Goal: Task Accomplishment & Management: Complete application form

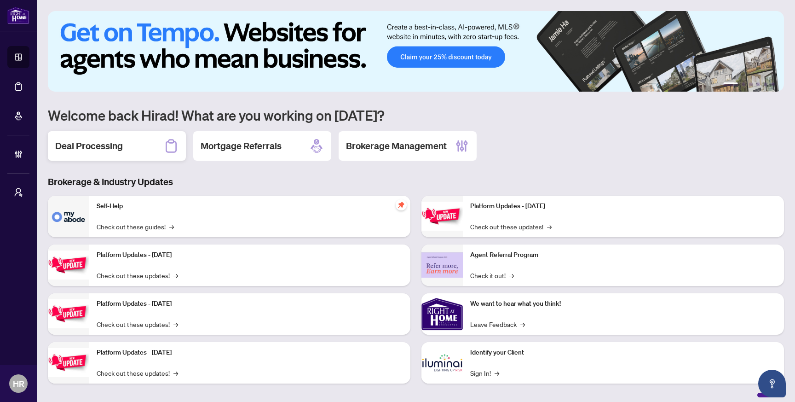
click at [131, 144] on div "Deal Processing" at bounding box center [117, 145] width 138 height 29
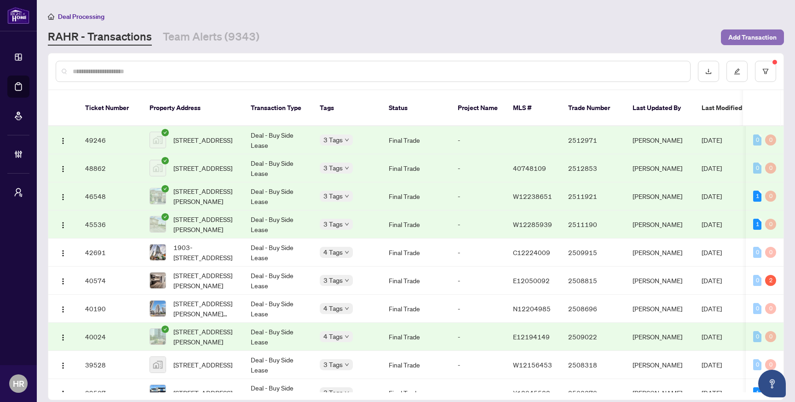
click at [753, 33] on span "Add Transaction" at bounding box center [752, 37] width 48 height 15
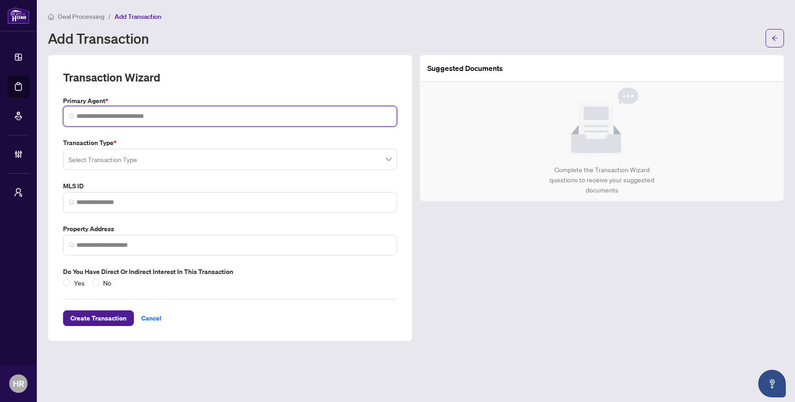
click at [246, 115] on input "search" at bounding box center [233, 116] width 315 height 10
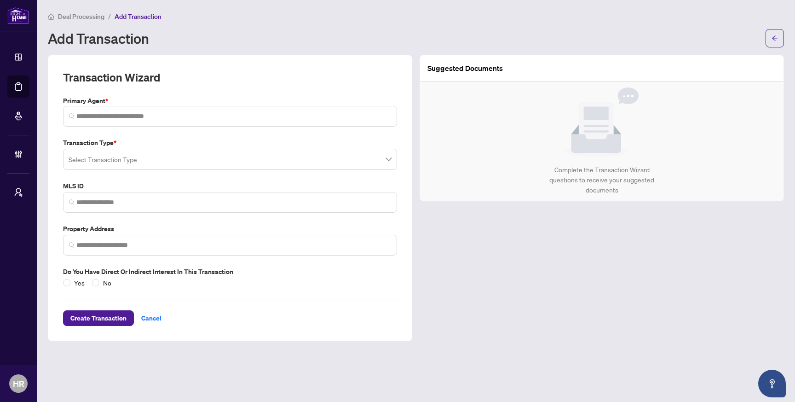
click at [270, 156] on div "Transaction Type * Select Transaction Type" at bounding box center [229, 154] width 341 height 32
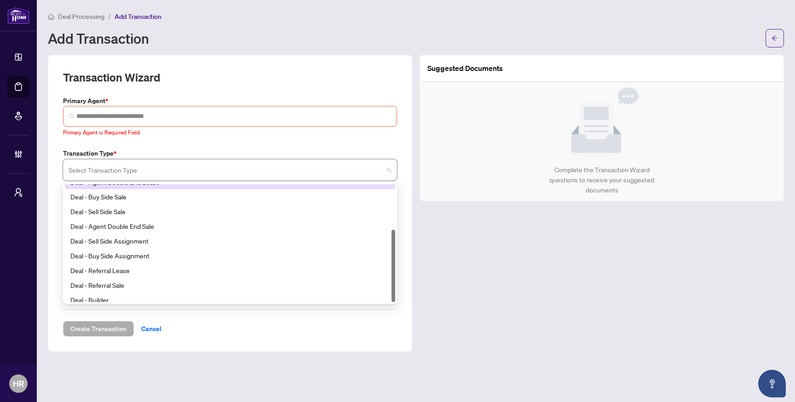
scroll to position [74, 0]
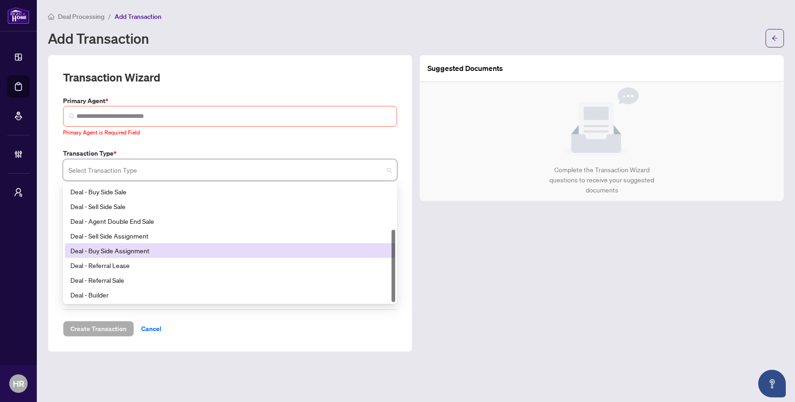
click at [235, 248] on div "Deal - Buy Side Assignment" at bounding box center [229, 250] width 319 height 10
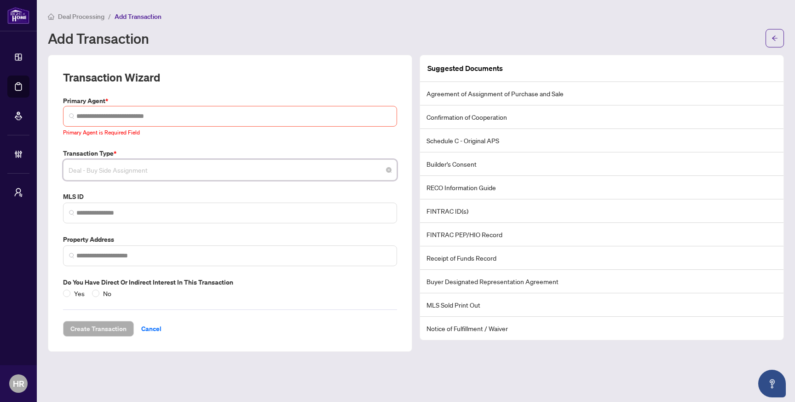
click at [203, 173] on span "Deal - Buy Side Assignment" at bounding box center [230, 169] width 323 height 17
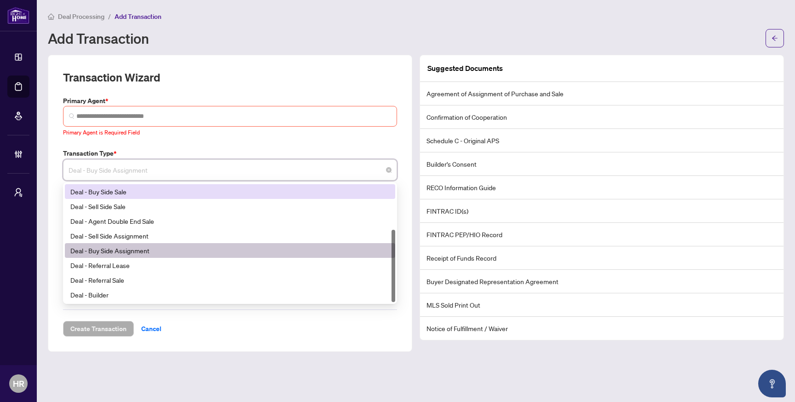
click at [200, 191] on div "Deal - Buy Side Sale" at bounding box center [229, 191] width 319 height 10
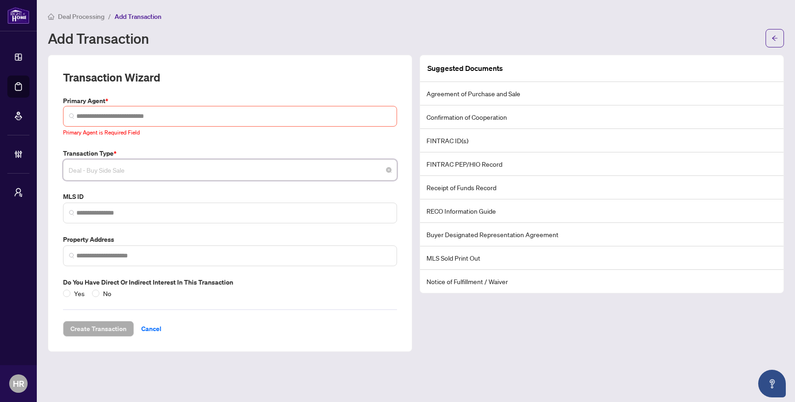
click at [208, 171] on span "Deal - Buy Side Sale" at bounding box center [230, 169] width 323 height 17
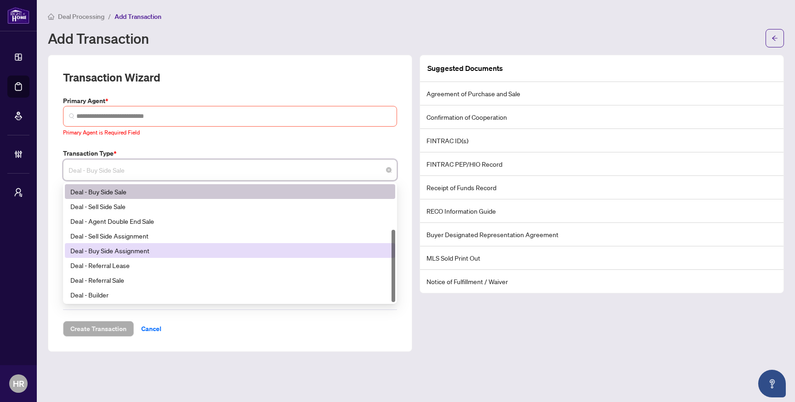
click at [192, 247] on div "Deal - Buy Side Assignment" at bounding box center [229, 250] width 319 height 10
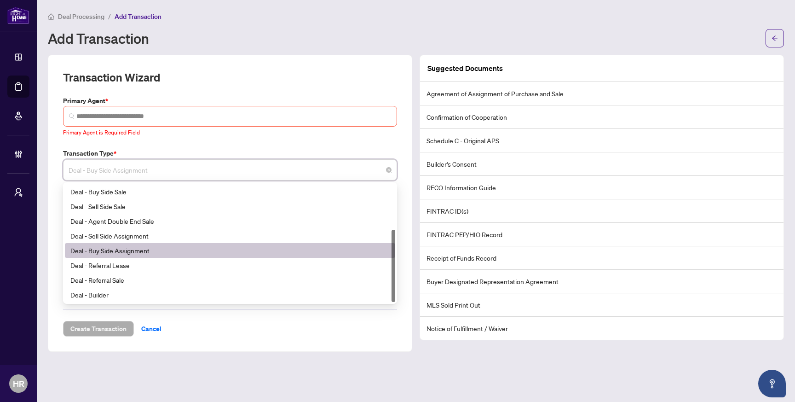
click at [231, 168] on span "Deal - Buy Side Assignment" at bounding box center [230, 169] width 323 height 17
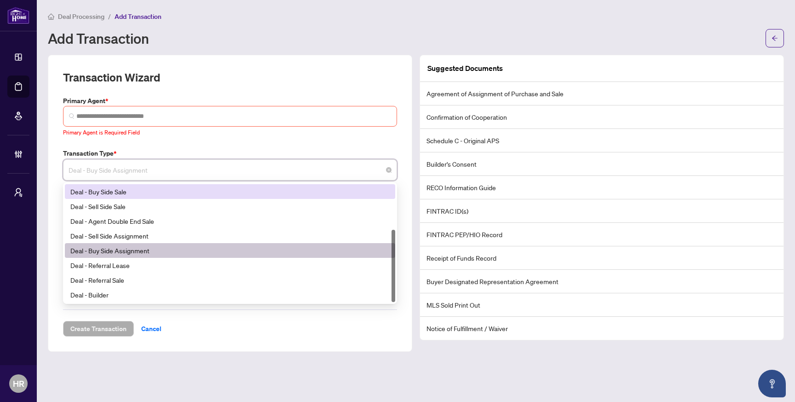
click at [199, 194] on div "Deal - Buy Side Sale" at bounding box center [229, 191] width 319 height 10
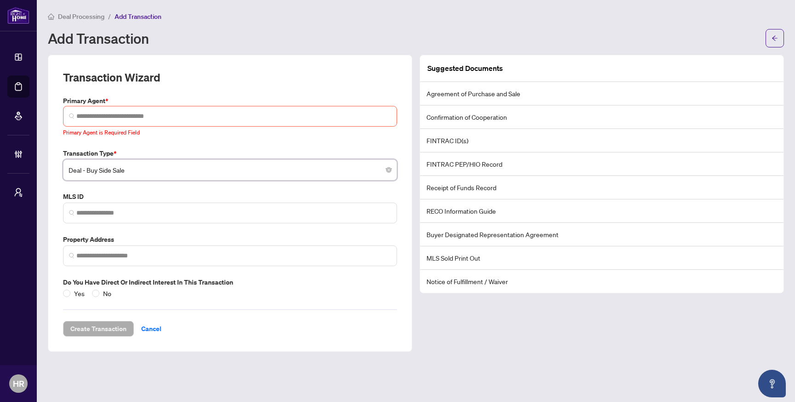
click at [203, 174] on span "Deal - Buy Side Sale" at bounding box center [230, 169] width 323 height 17
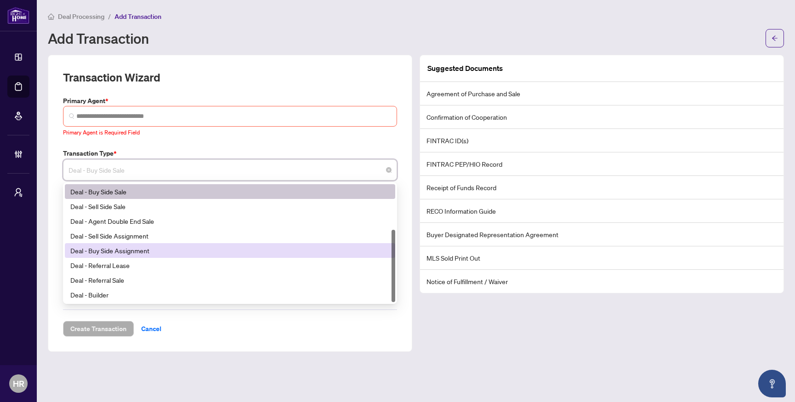
click at [189, 248] on div "Deal - Buy Side Assignment" at bounding box center [229, 250] width 319 height 10
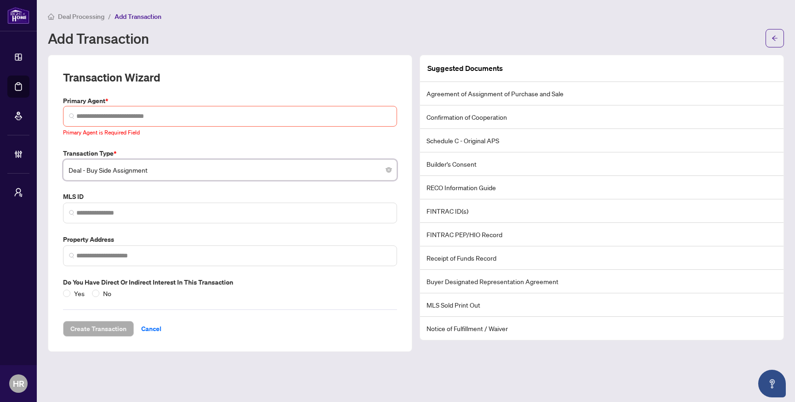
click at [204, 167] on span "Deal - Buy Side Assignment" at bounding box center [230, 169] width 323 height 17
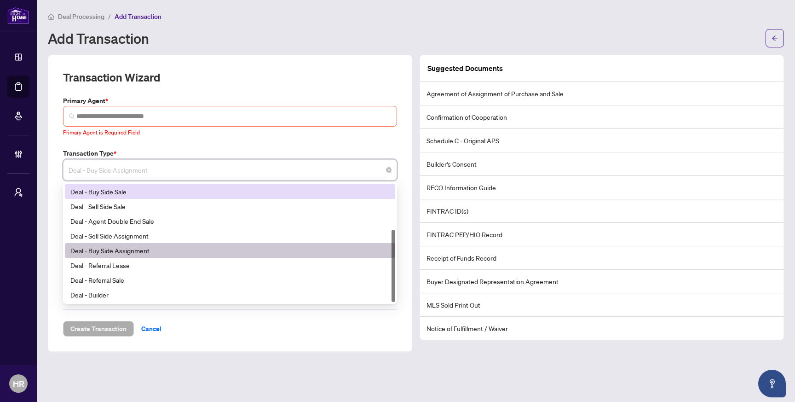
click at [198, 187] on div "Deal - Buy Side Sale" at bounding box center [229, 191] width 319 height 10
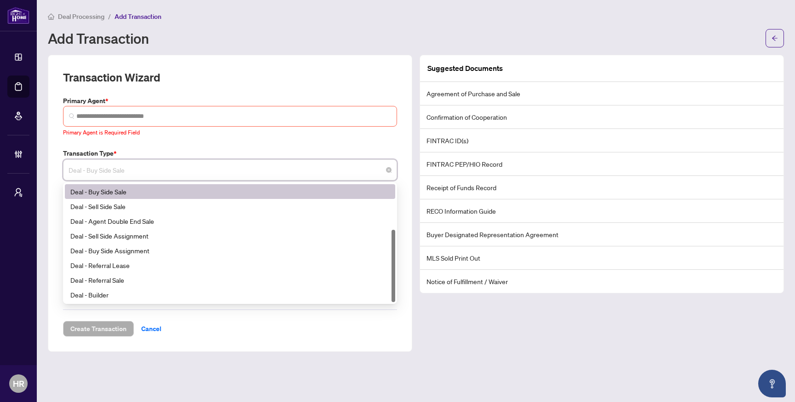
click at [203, 176] on span "Deal - Buy Side Sale" at bounding box center [230, 169] width 323 height 17
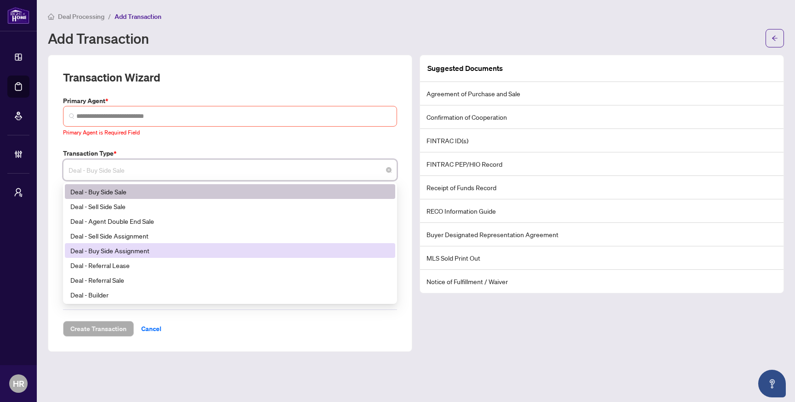
click at [185, 245] on div "Deal - Buy Side Assignment" at bounding box center [229, 250] width 319 height 10
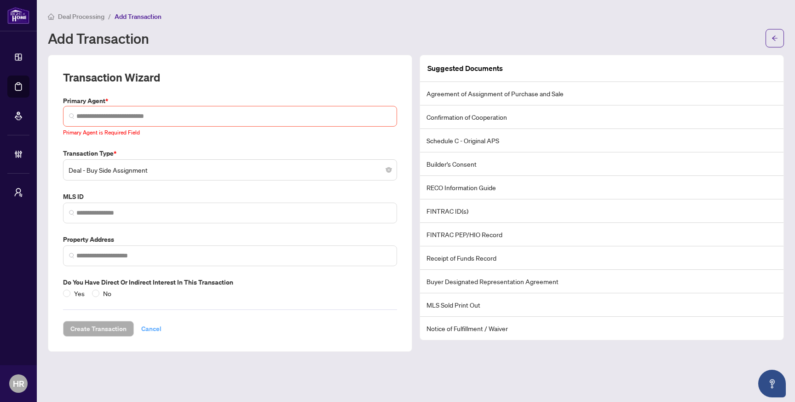
click at [143, 329] on span "Cancel" at bounding box center [151, 328] width 20 height 15
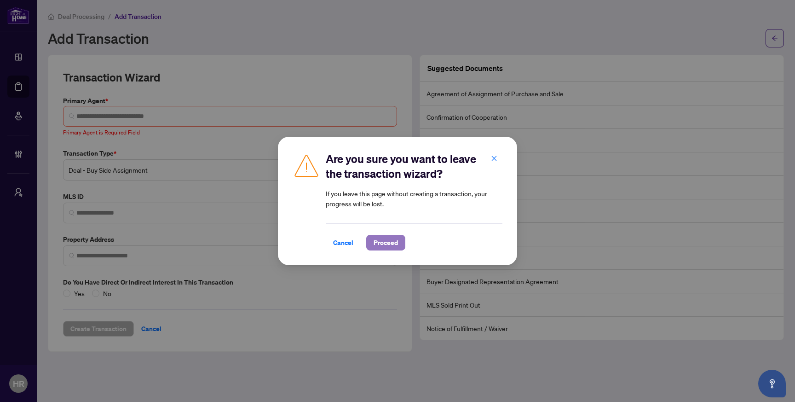
click at [392, 246] on button "Proceed" at bounding box center [385, 243] width 39 height 16
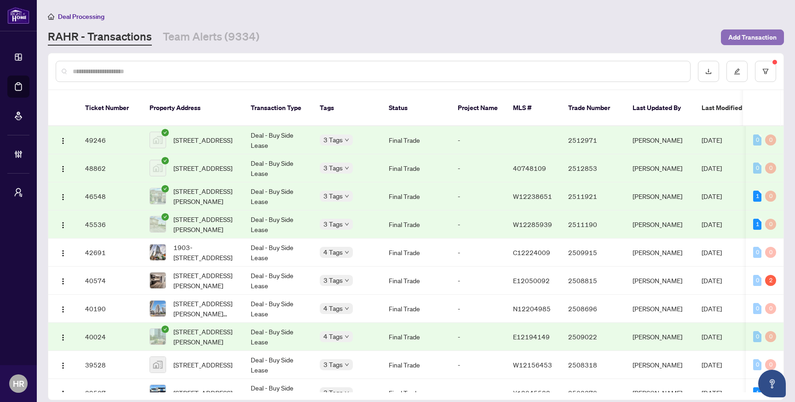
click at [734, 29] on button "Add Transaction" at bounding box center [752, 37] width 63 height 16
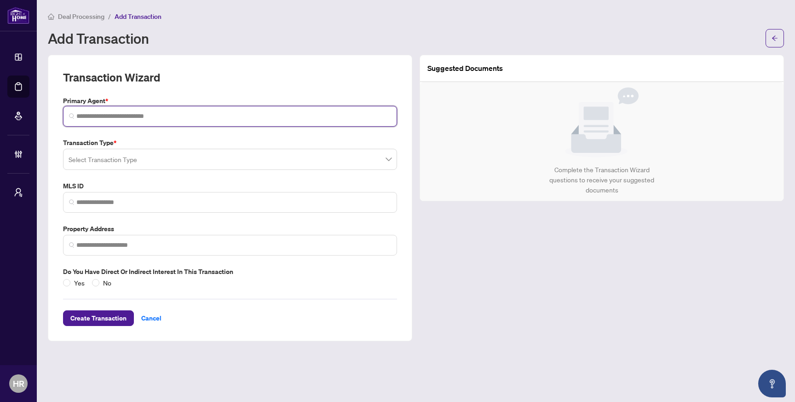
click at [163, 116] on input "search" at bounding box center [233, 116] width 315 height 10
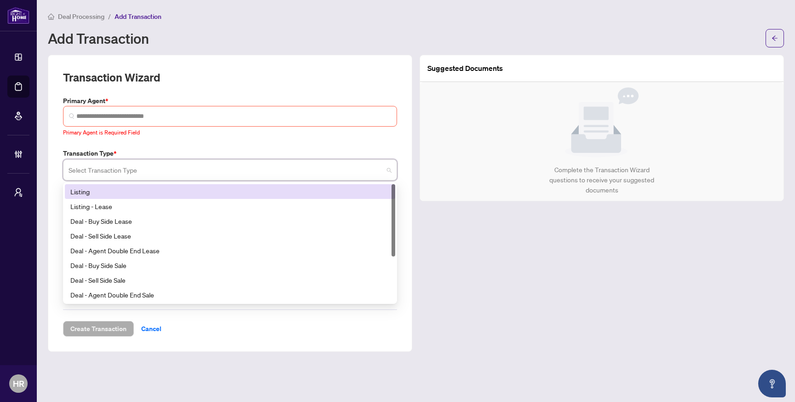
click at [172, 165] on input "search" at bounding box center [226, 171] width 315 height 20
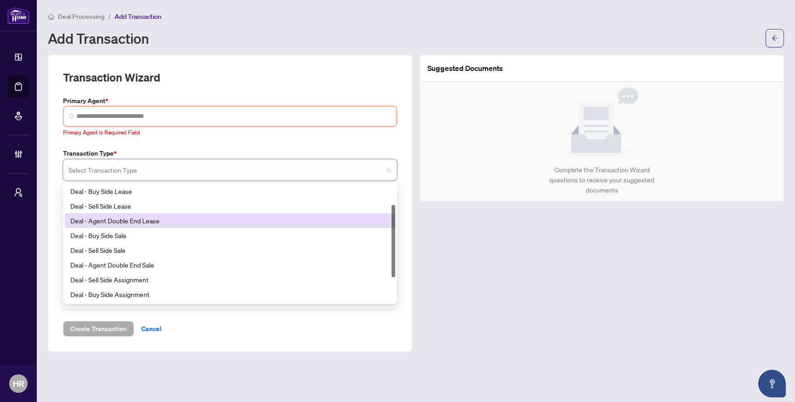
scroll to position [40, 0]
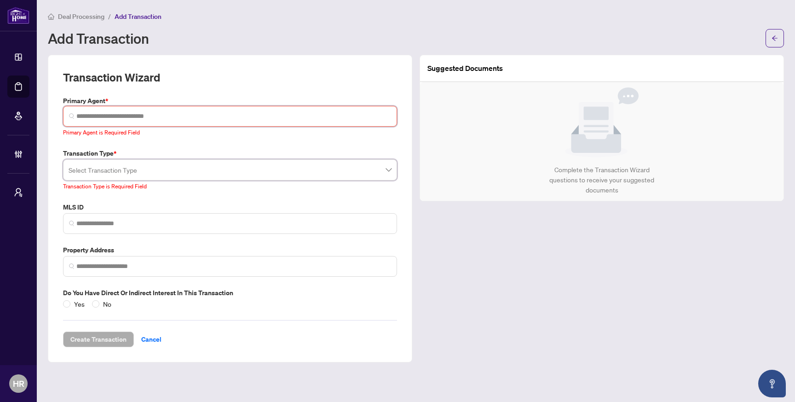
click at [242, 120] on input "search" at bounding box center [233, 116] width 315 height 10
click at [220, 174] on input "search" at bounding box center [226, 171] width 315 height 20
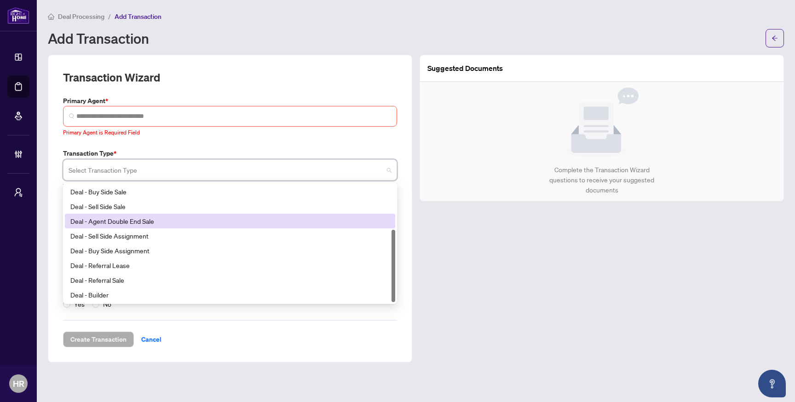
scroll to position [72, 0]
